Goal: Answer question/provide support

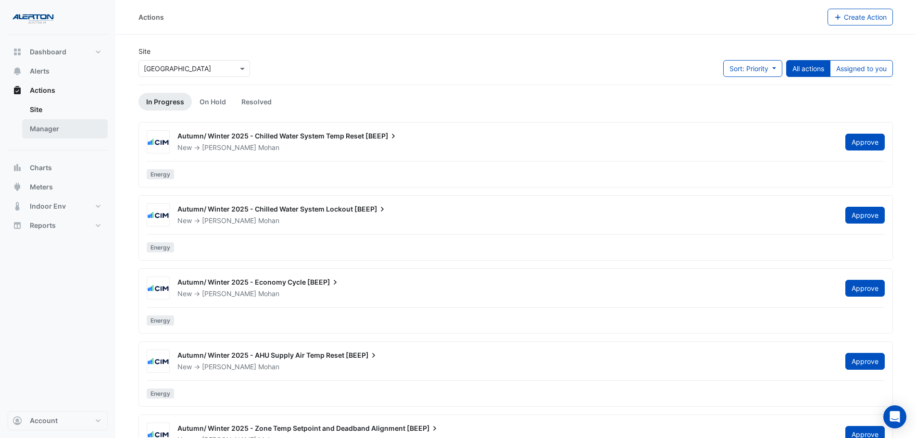
click at [56, 134] on link "Manager" at bounding box center [65, 128] width 86 height 19
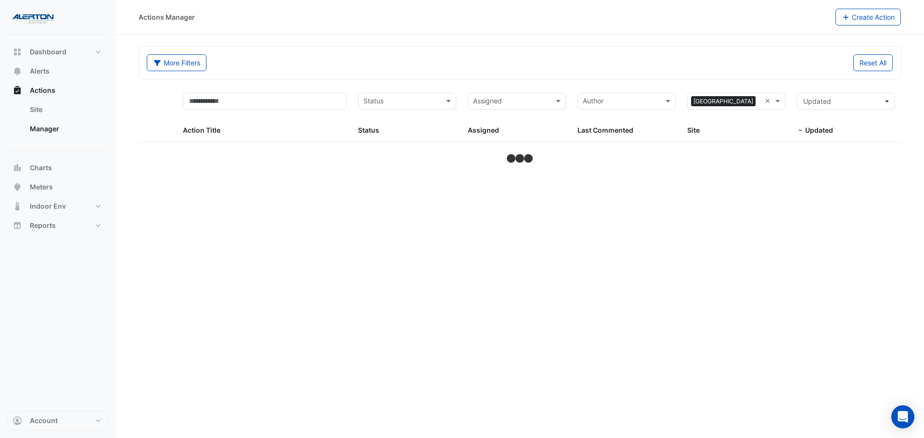
select select "***"
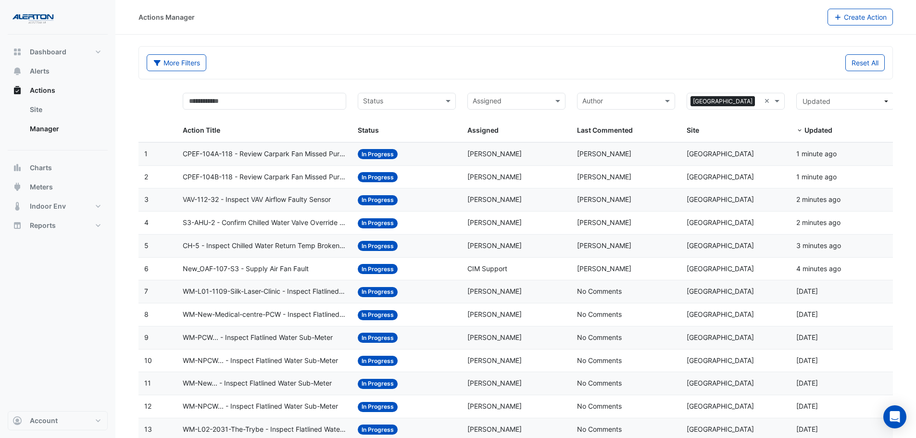
click at [278, 151] on span "CPEF-104A-118 - Review Carpark Fan Missed Purge" at bounding box center [265, 154] width 164 height 11
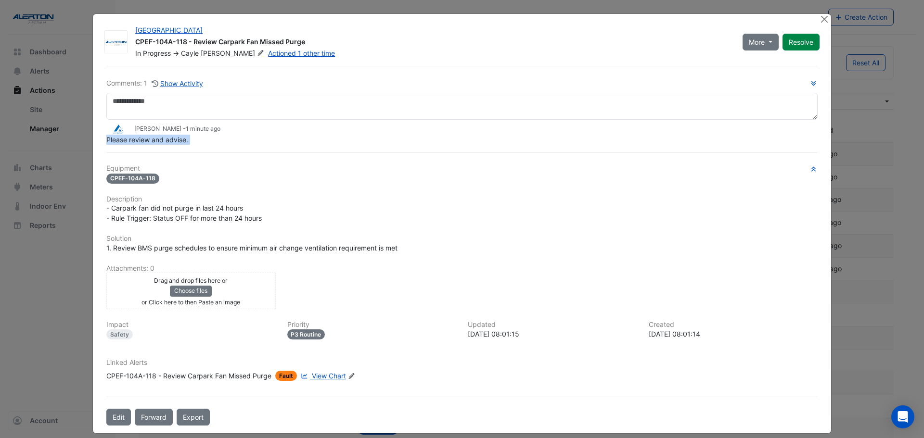
drag, startPoint x: 214, startPoint y: 148, endPoint x: 132, endPoint y: 153, distance: 81.5
click at [132, 153] on div "Comments: 1 Show Activity [PERSON_NAME] - 1 minute ago Please review and advise…" at bounding box center [462, 246] width 723 height 360
click at [232, 151] on div "Comments: 1 Show Activity [PERSON_NAME] - 1 minute ago Please review and advise…" at bounding box center [462, 246] width 723 height 360
click at [822, 18] on button "Close" at bounding box center [824, 19] width 10 height 10
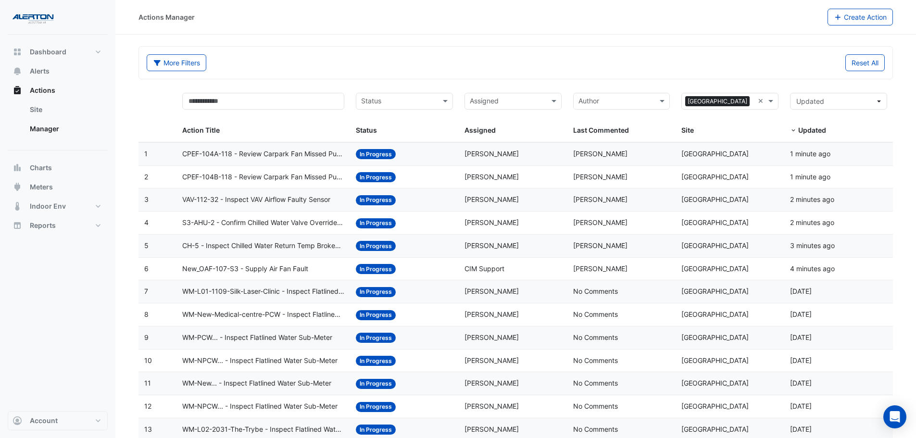
click at [240, 196] on span "VAV-112-32 - Inspect VAV Airflow Faulty Sensor" at bounding box center [256, 199] width 148 height 11
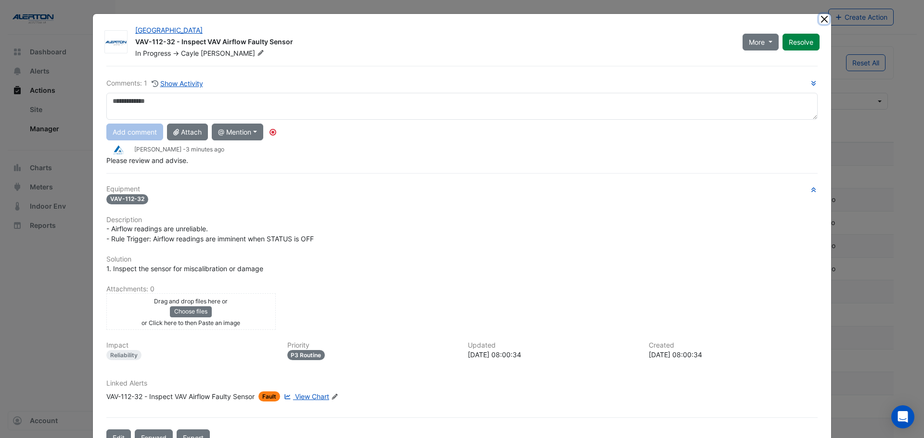
click at [819, 18] on button "Close" at bounding box center [824, 19] width 10 height 10
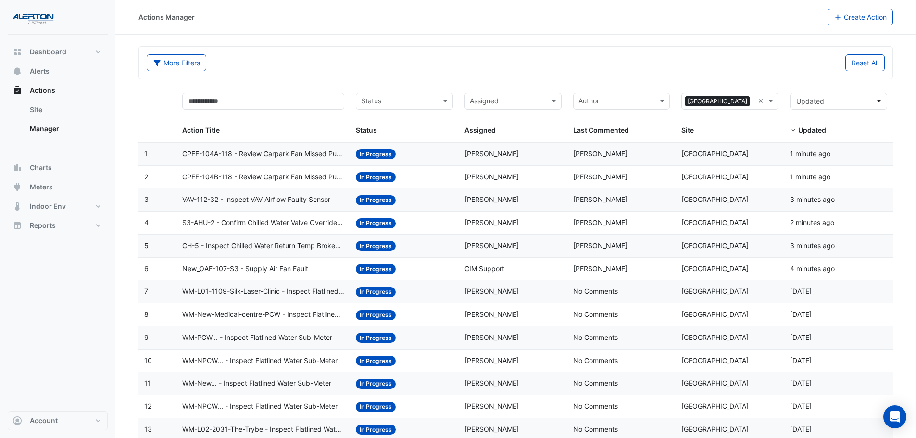
click at [321, 264] on div "New_OAF-107-S3 - Supply Air Fan Fault" at bounding box center [263, 269] width 162 height 11
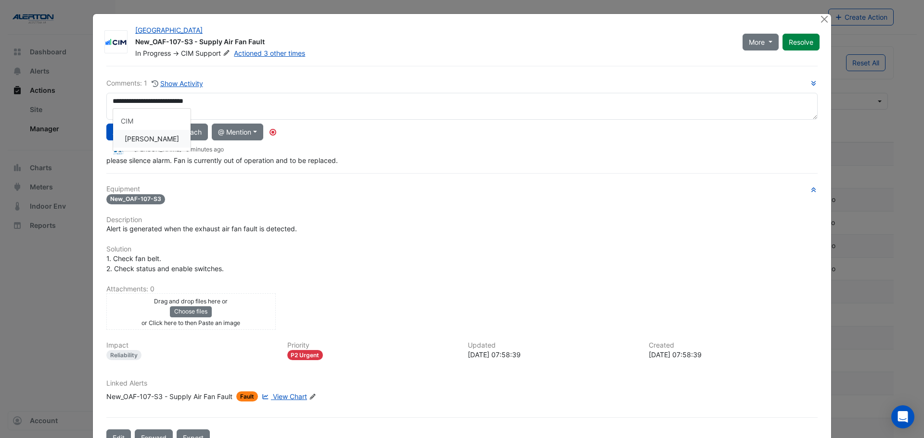
click at [154, 136] on div "**********" at bounding box center [461, 122] width 711 height 88
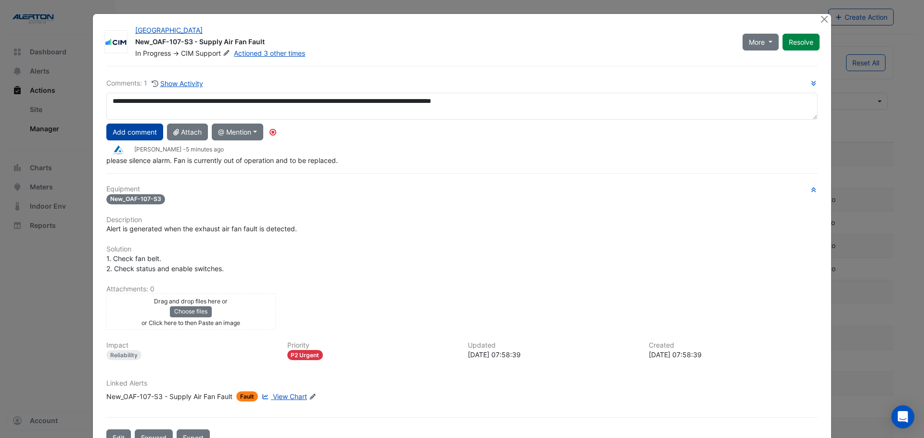
type textarea "**********"
click at [138, 131] on button "Add comment" at bounding box center [134, 132] width 57 height 17
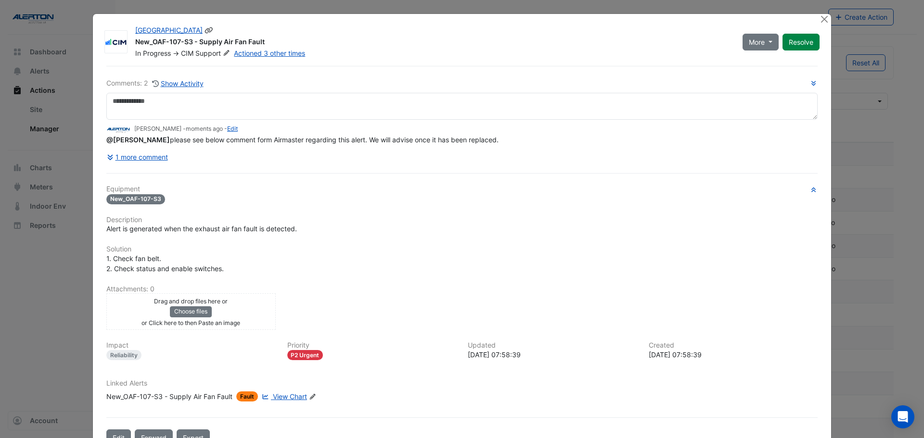
click at [229, 49] on fa-icon at bounding box center [226, 54] width 11 height 10
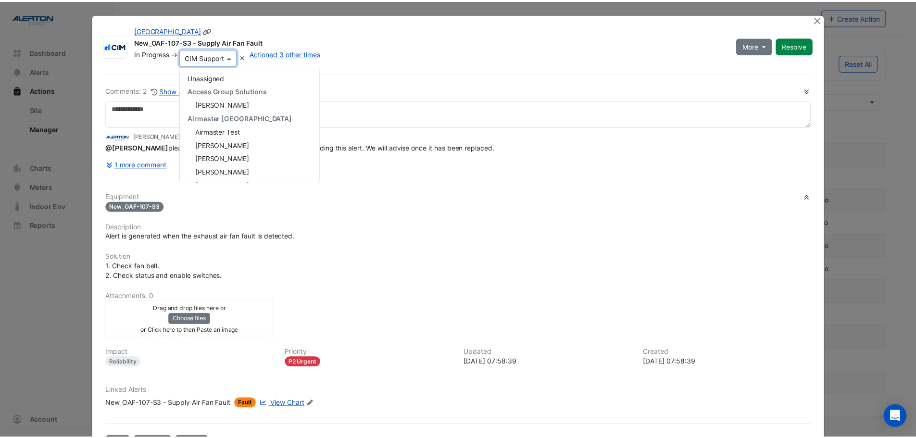
scroll to position [206, 0]
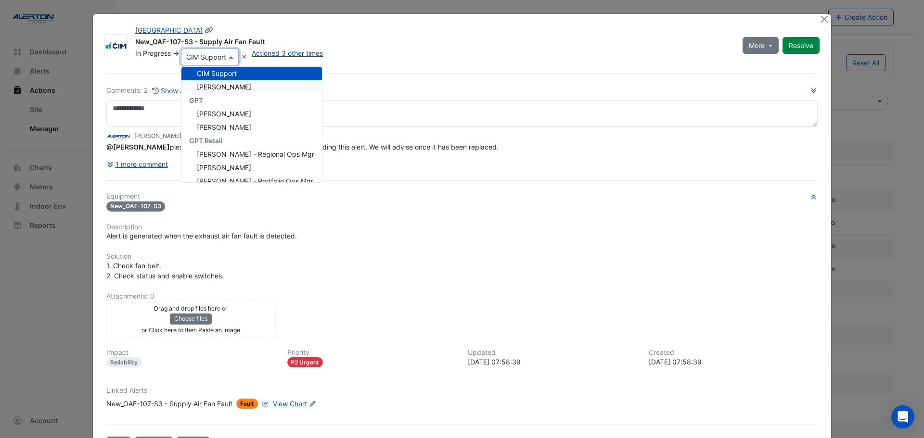
click at [230, 83] on span "[PERSON_NAME]" at bounding box center [224, 87] width 54 height 8
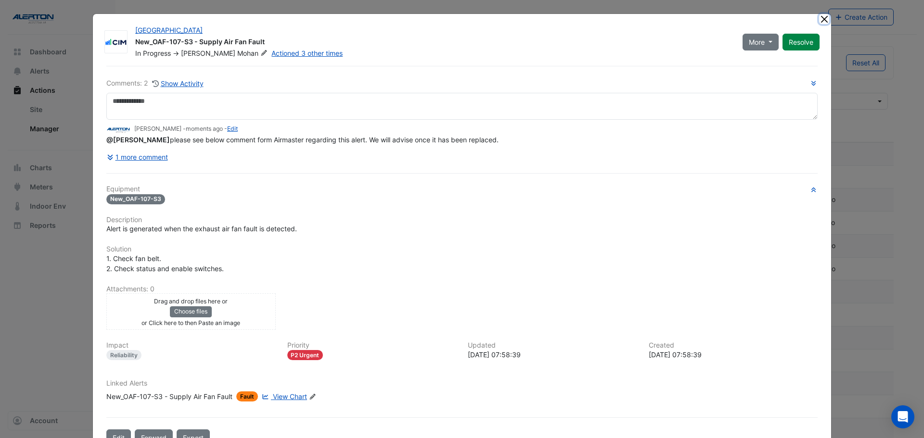
click at [823, 19] on button "Close" at bounding box center [824, 19] width 10 height 10
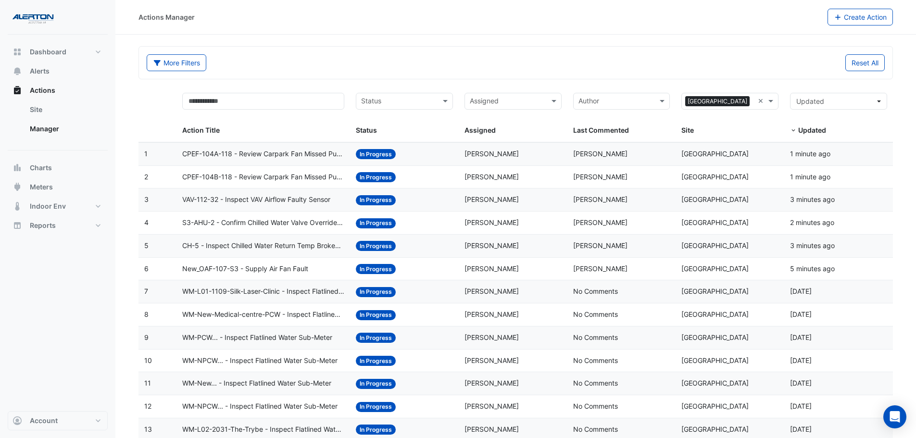
click at [578, 247] on span "[PERSON_NAME]" at bounding box center [600, 245] width 54 height 8
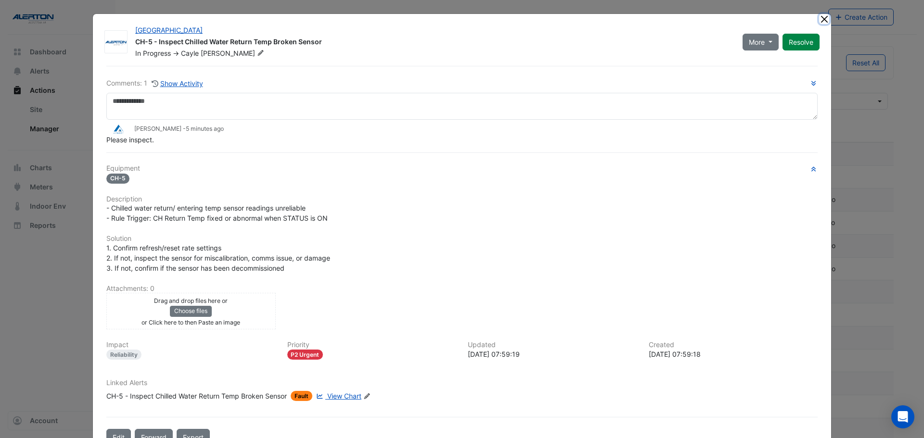
click at [824, 17] on button "Close" at bounding box center [824, 19] width 10 height 10
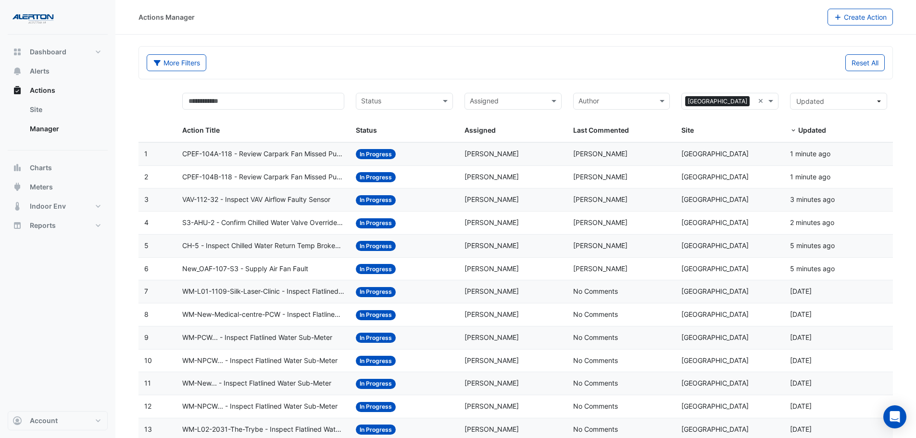
click at [509, 149] on div "Assigned: [PERSON_NAME]" at bounding box center [513, 154] width 97 height 11
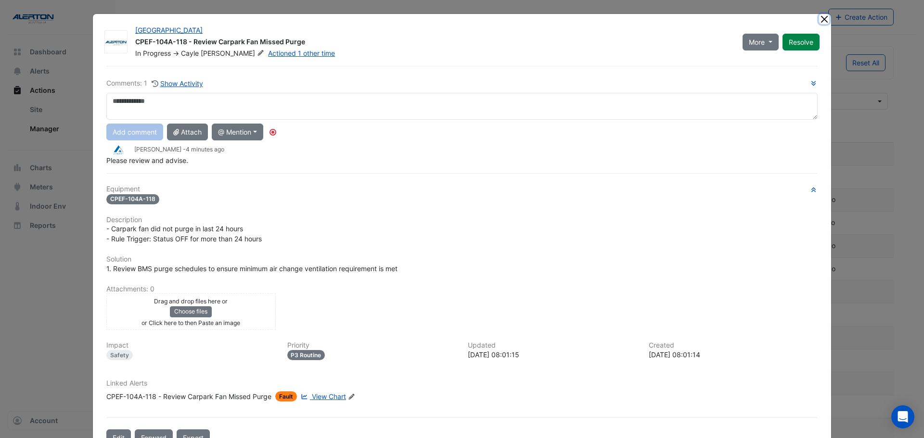
click at [820, 17] on button "Close" at bounding box center [824, 19] width 10 height 10
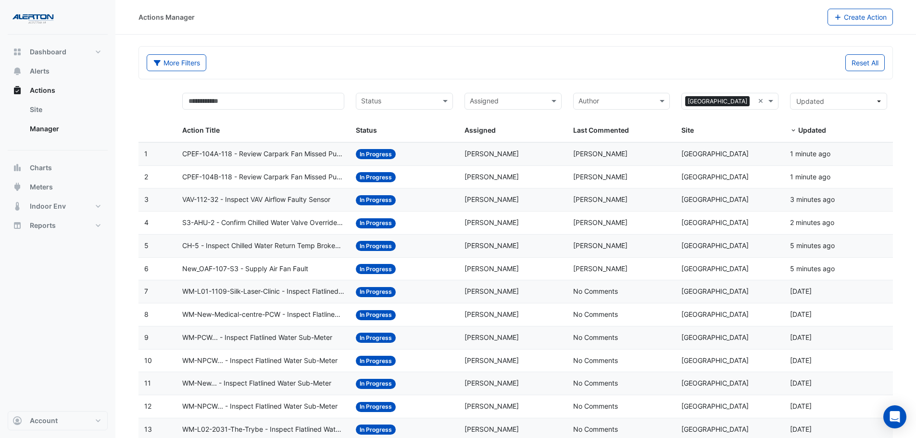
click at [462, 181] on datatable-body-cell "Assigned: [PERSON_NAME]" at bounding box center [513, 177] width 109 height 23
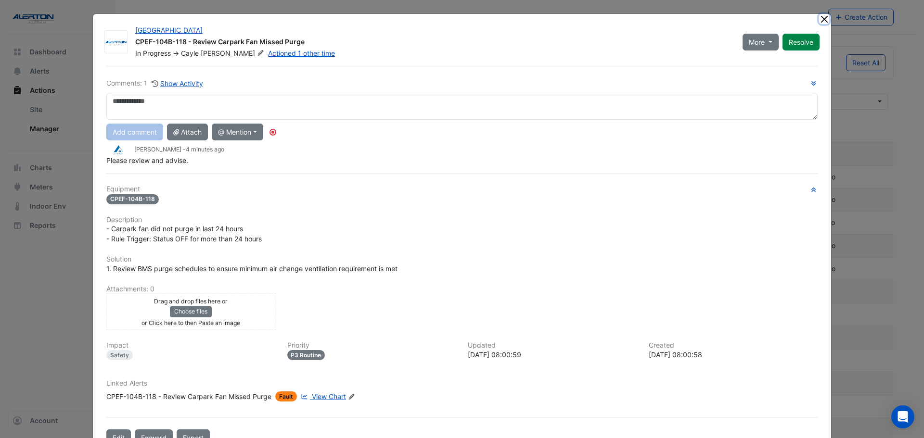
click at [820, 16] on button "Close" at bounding box center [824, 19] width 10 height 10
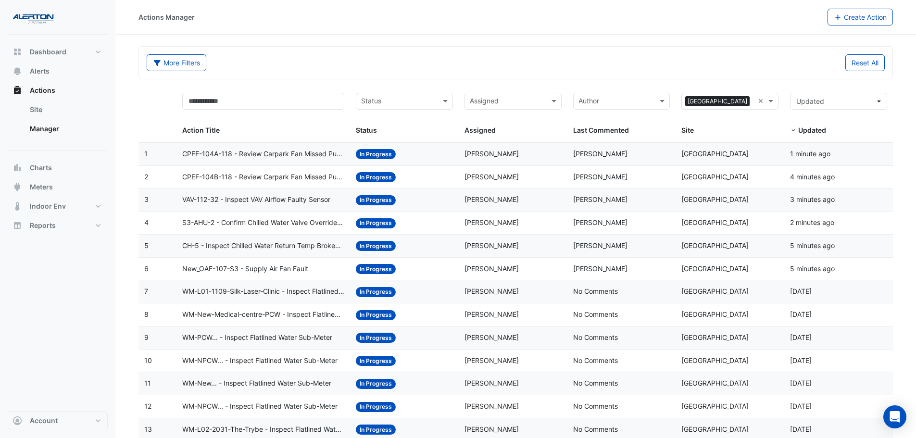
click at [483, 200] on span "[PERSON_NAME]" at bounding box center [492, 199] width 54 height 8
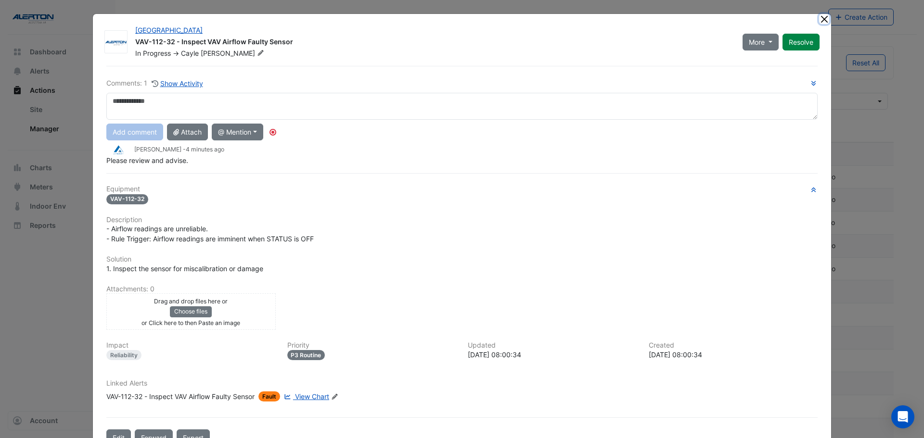
click at [819, 18] on button "Close" at bounding box center [824, 19] width 10 height 10
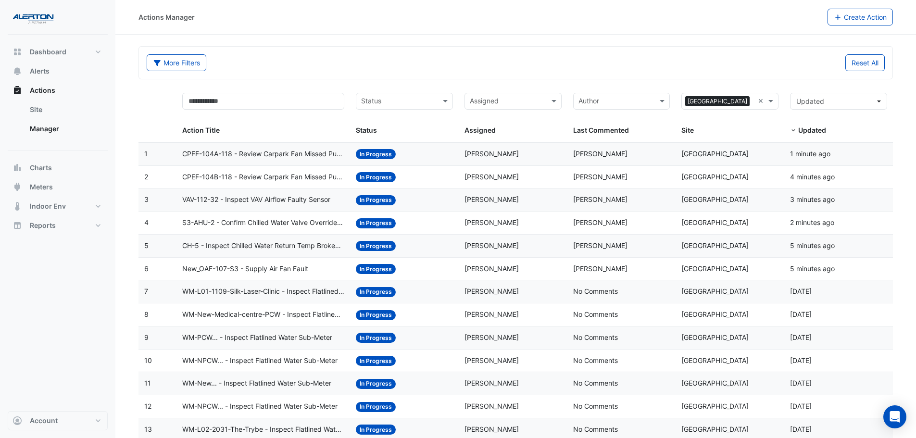
click at [506, 223] on div "Assigned: [PERSON_NAME]" at bounding box center [513, 222] width 97 height 11
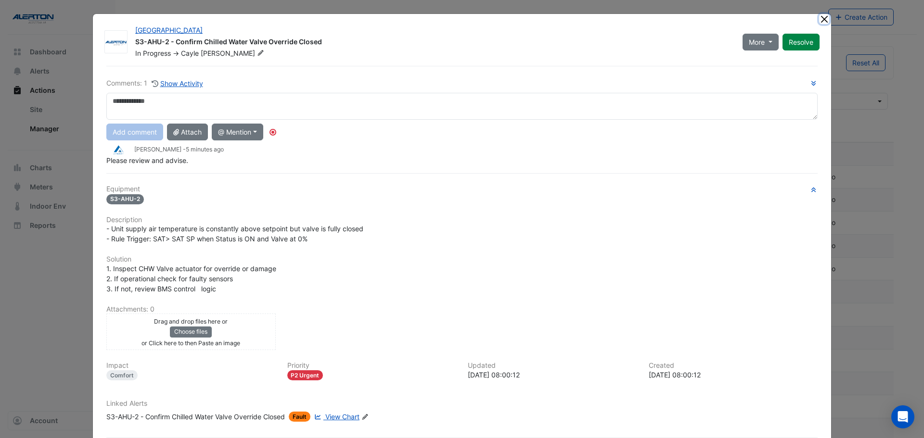
click at [820, 19] on button "Close" at bounding box center [824, 19] width 10 height 10
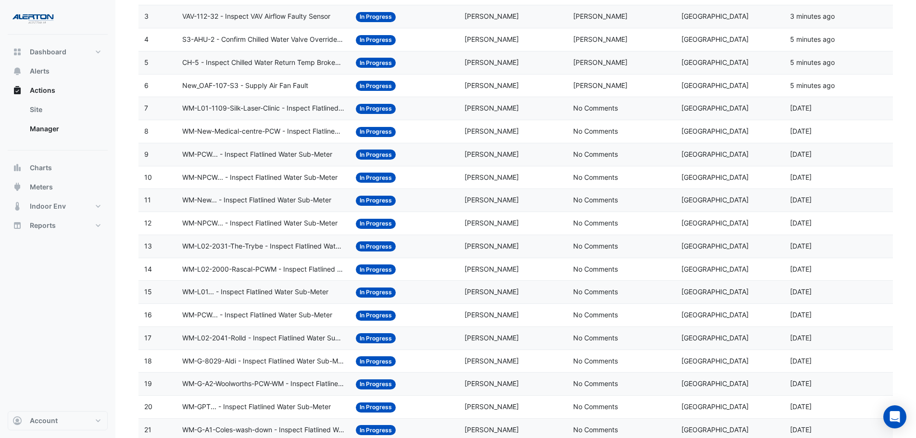
scroll to position [0, 0]
